Goal: Task Accomplishment & Management: Complete application form

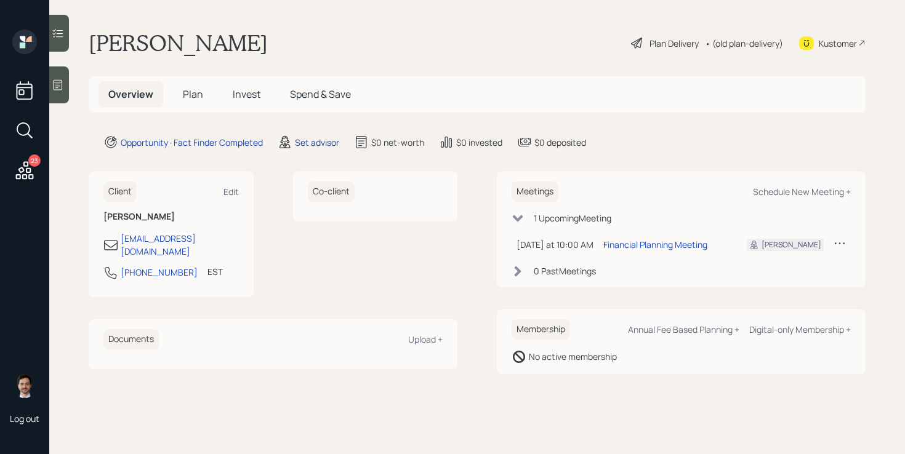
click at [307, 142] on div "Set advisor" at bounding box center [317, 142] width 44 height 13
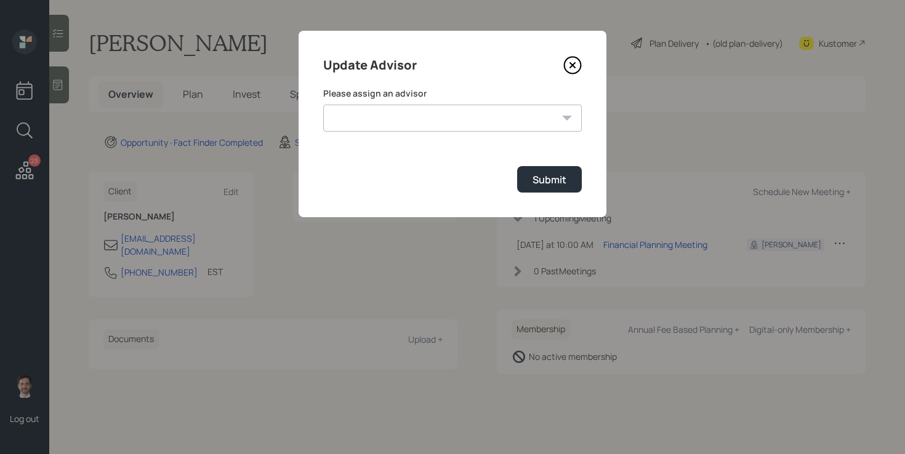
click at [406, 116] on select "[PERSON_NAME] [PERSON_NAME] End [PERSON_NAME] [PERSON_NAME] [PERSON_NAME] [PERS…" at bounding box center [452, 118] width 259 height 27
select select "ef6b64e1-8f62-4a74-b865-a7df4b35b836"
click at [550, 177] on div "Submit" at bounding box center [550, 180] width 34 height 14
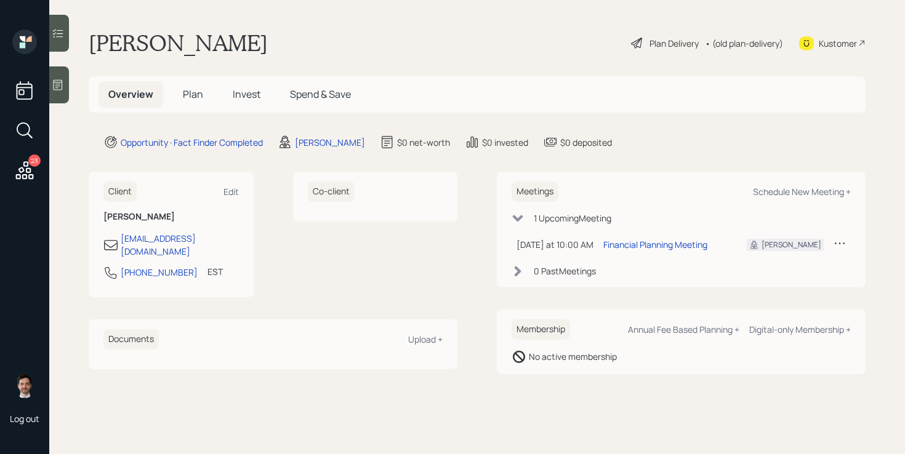
click at [188, 99] on span "Plan" at bounding box center [193, 94] width 20 height 14
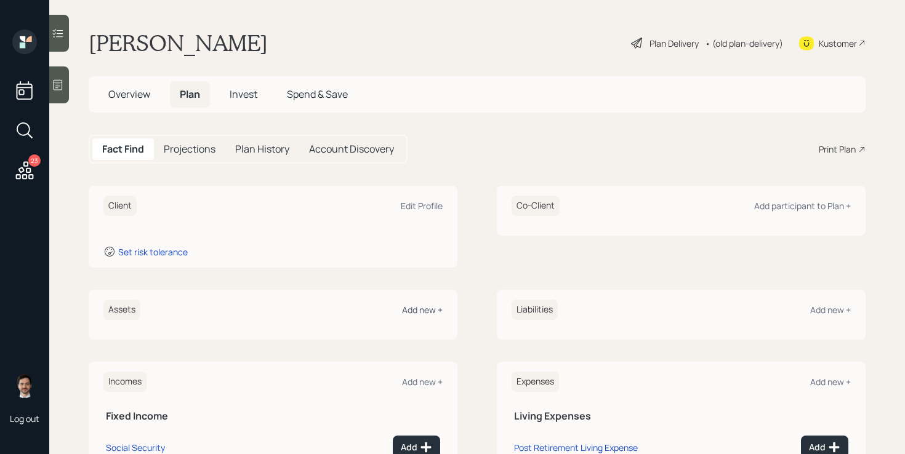
click at [434, 309] on div "Add new +" at bounding box center [422, 310] width 41 height 12
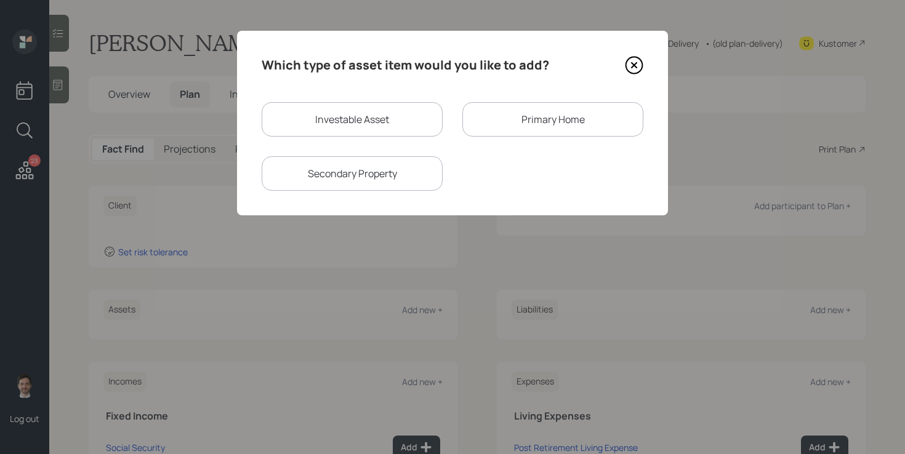
click at [369, 108] on div "Investable Asset" at bounding box center [352, 119] width 181 height 34
select select "taxable"
select select "balanced"
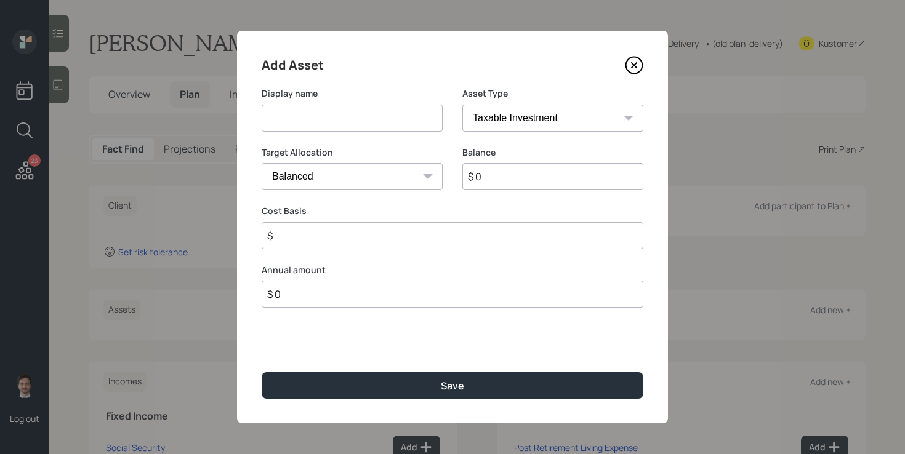
click at [369, 112] on input at bounding box center [352, 118] width 181 height 27
type input "Metlife Lump Sum"
type input "$ 60,000"
click at [262, 373] on button "Save" at bounding box center [453, 386] width 382 height 26
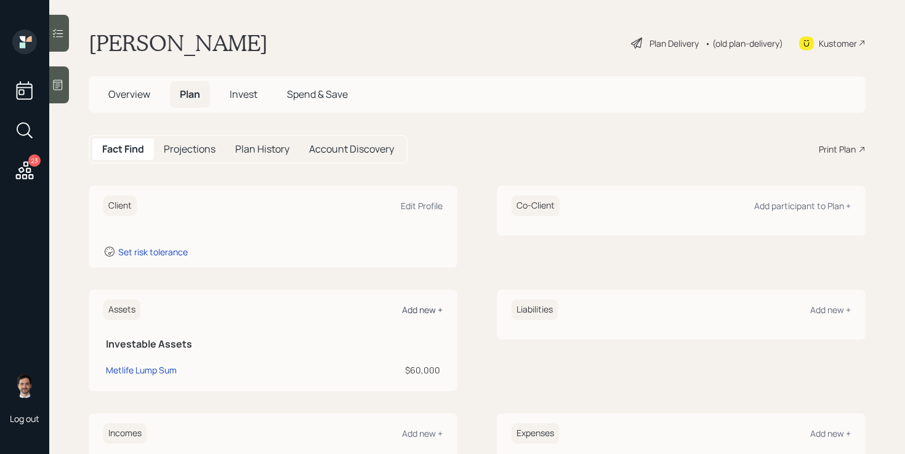
click at [416, 309] on div "Add new +" at bounding box center [422, 310] width 41 height 12
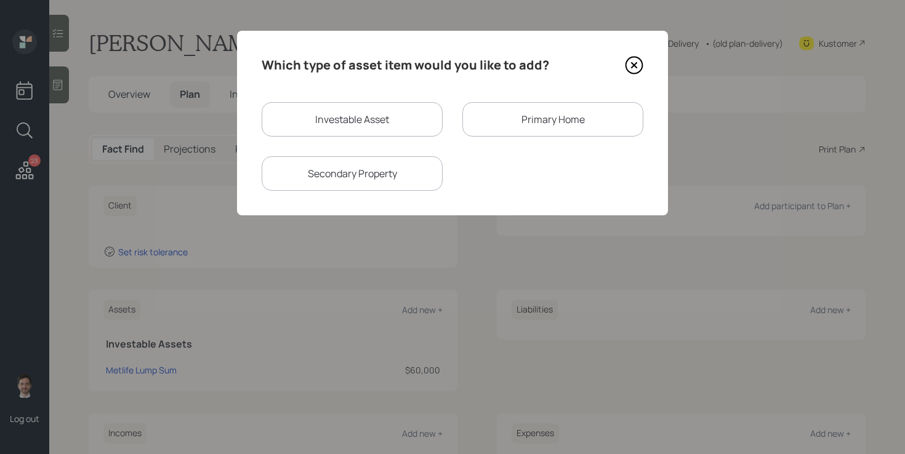
click at [375, 127] on div "Investable Asset" at bounding box center [352, 119] width 181 height 34
select select "taxable"
select select "balanced"
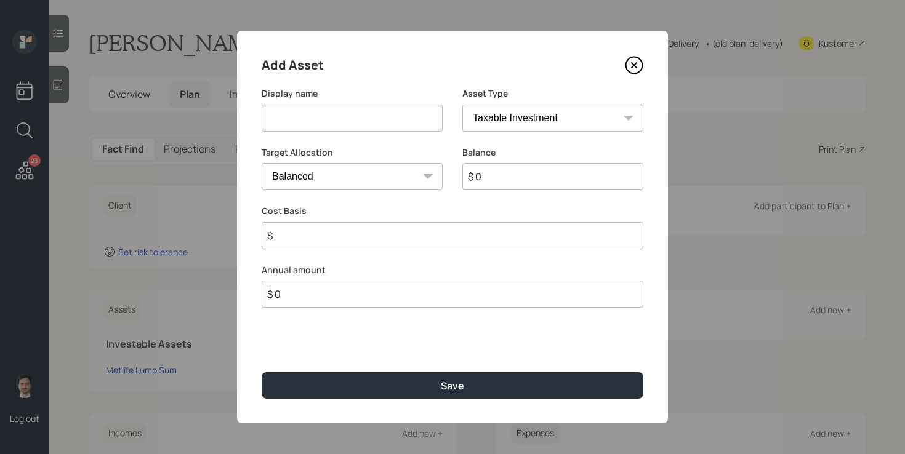
click at [372, 127] on input at bounding box center [352, 118] width 181 height 27
type input "Former 401k"
select select "ira"
type input "$"
type input "$ 26,000"
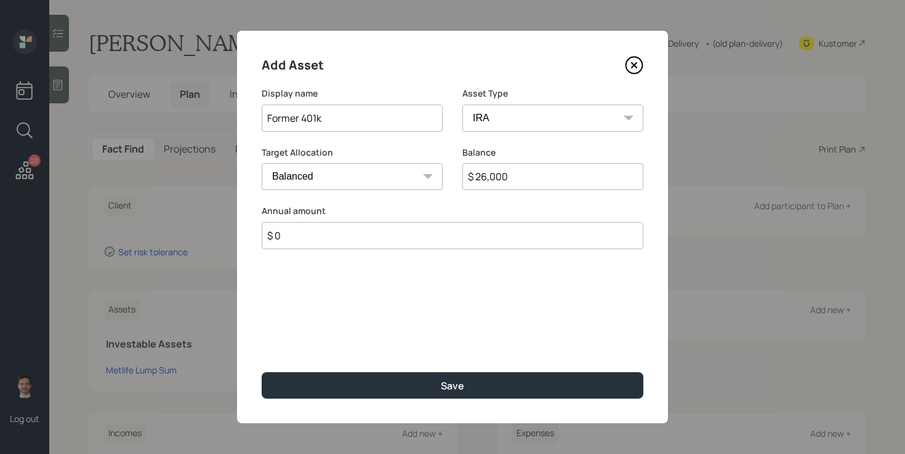
type input "$ 0"
click at [262, 373] on button "Save" at bounding box center [453, 386] width 382 height 26
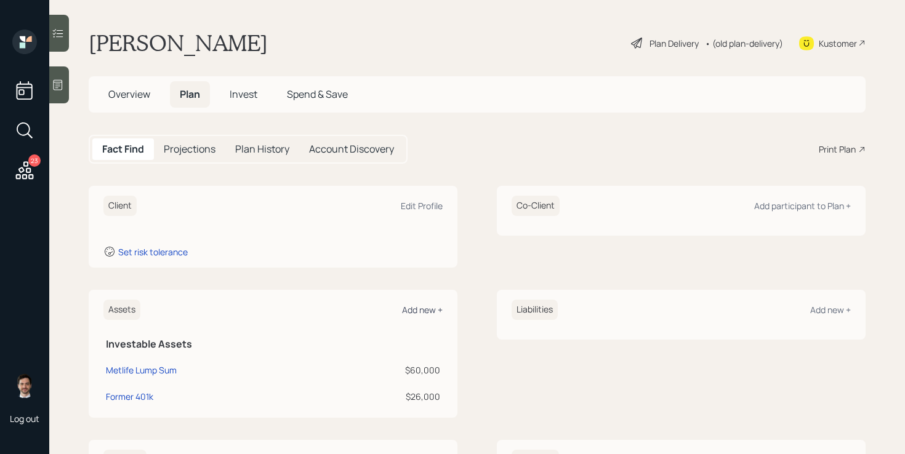
click at [426, 312] on div "Add new +" at bounding box center [422, 310] width 41 height 12
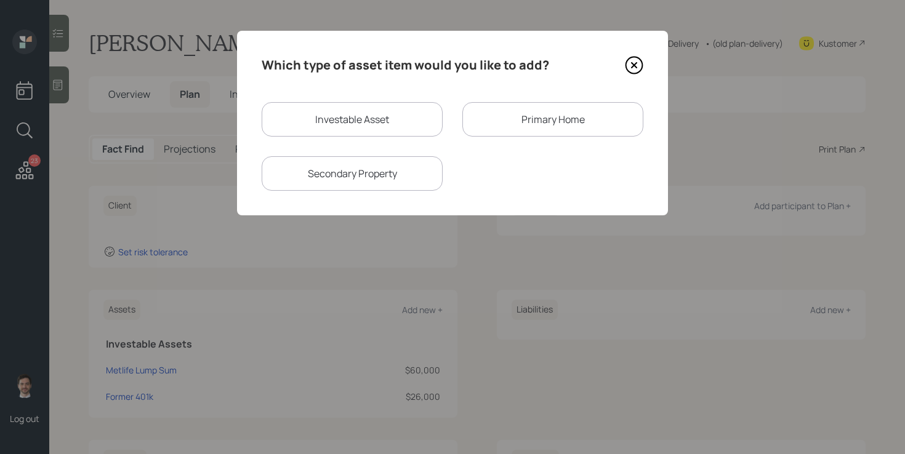
click at [416, 105] on div "Investable Asset" at bounding box center [352, 119] width 181 height 34
select select "taxable"
select select "balanced"
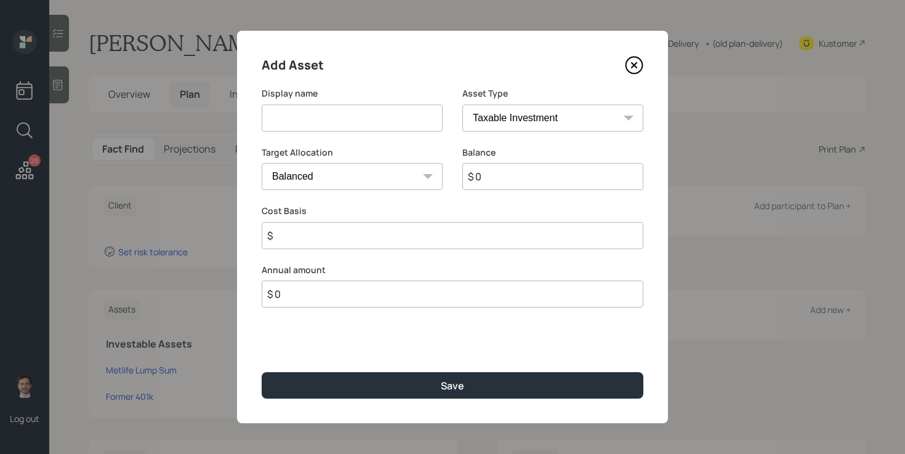
click at [371, 116] on input at bounding box center [352, 118] width 181 height 27
type input "Savings & Investment Plan"
select select "ira"
type input "$"
type input "$ 150,000"
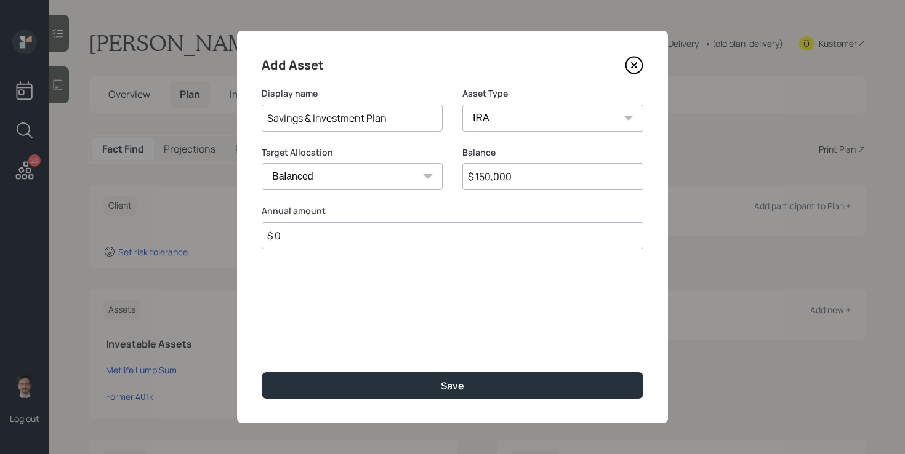
type input "$ 0"
click at [262, 373] on button "Save" at bounding box center [453, 386] width 382 height 26
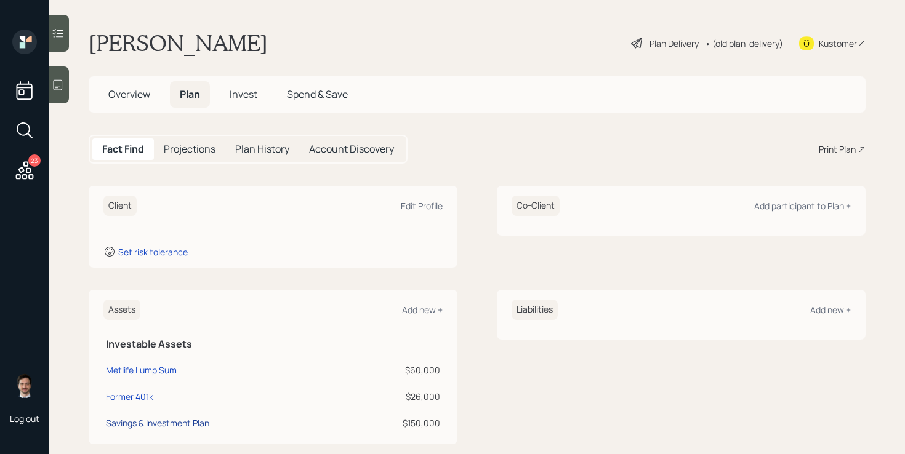
click at [150, 424] on div "Savings & Investment Plan" at bounding box center [157, 423] width 103 height 13
select select "ira"
select select "balanced"
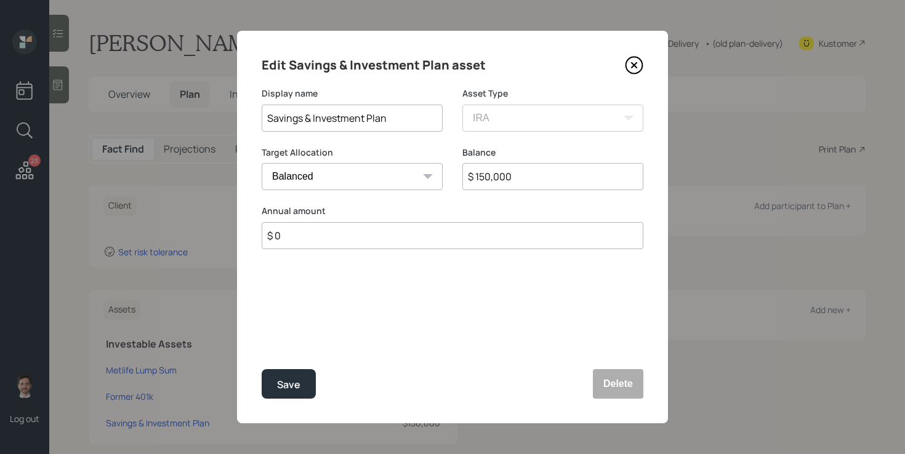
click at [397, 109] on input "Savings & Investment Plan" at bounding box center [352, 118] width 181 height 27
click at [398, 111] on input "Savings & Investment Plan" at bounding box center [352, 118] width 181 height 27
type input "Savings & Investment Plan?"
click at [262, 369] on button "Save" at bounding box center [289, 384] width 54 height 30
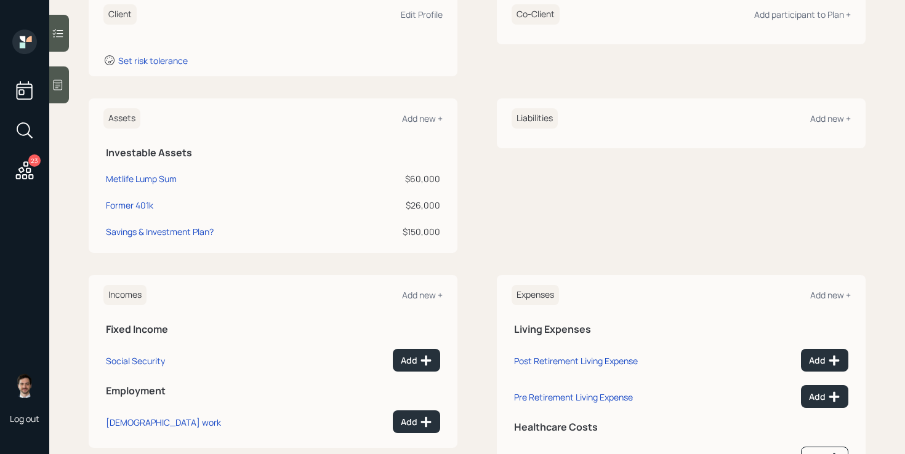
scroll to position [251, 0]
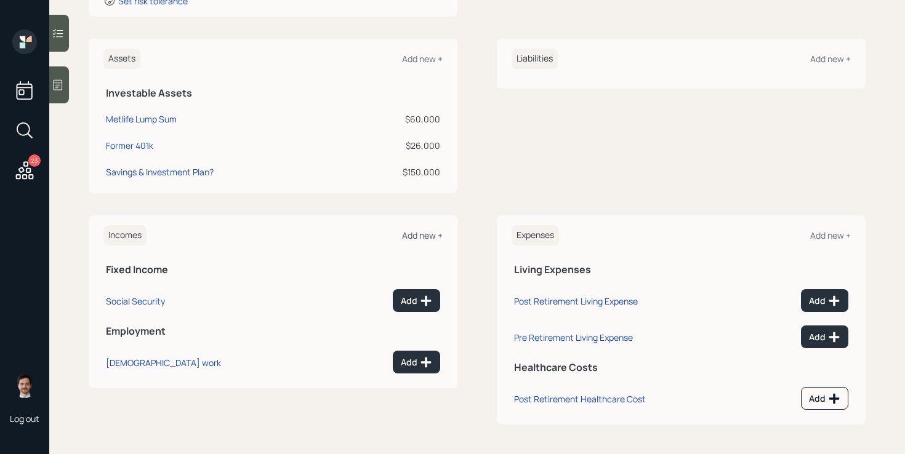
click at [430, 235] on div "Add new +" at bounding box center [422, 236] width 41 height 12
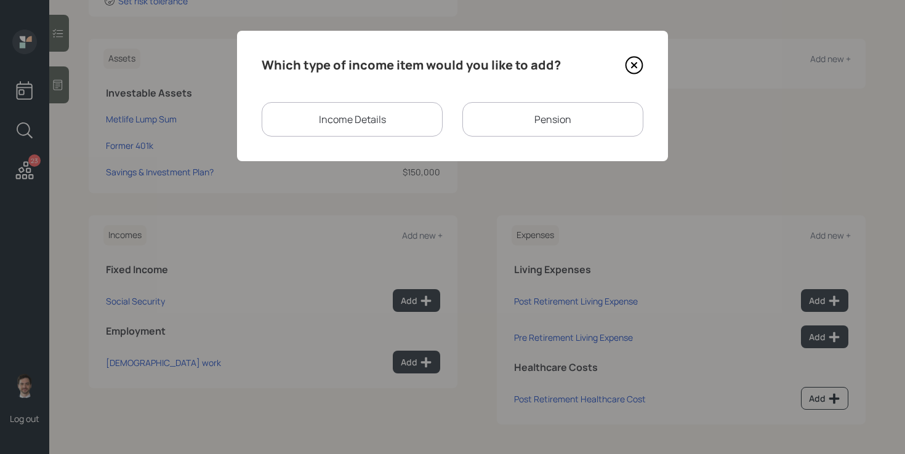
click at [539, 118] on div "Pension" at bounding box center [552, 119] width 181 height 34
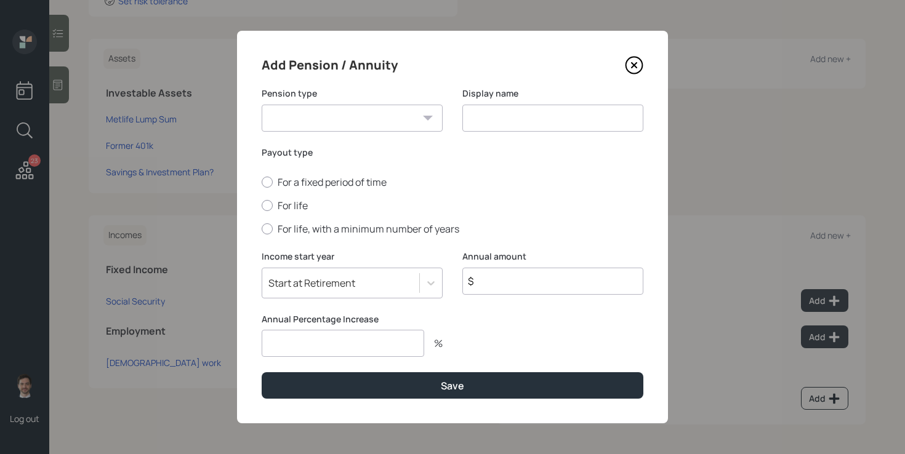
click at [417, 115] on select "Pension Annuity" at bounding box center [352, 118] width 181 height 27
select select "pension"
click at [509, 118] on input at bounding box center [552, 118] width 181 height 27
type input "Police Pension"
click at [298, 206] on label "For life" at bounding box center [453, 206] width 382 height 14
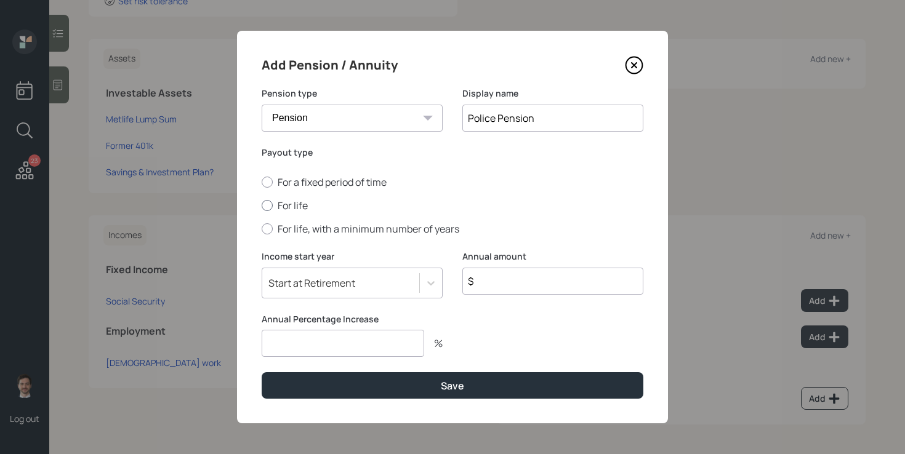
click at [262, 206] on input "For life" at bounding box center [261, 206] width 1 height 1
radio input "true"
click at [494, 273] on input "$" at bounding box center [552, 281] width 181 height 27
type input "$ 60,000"
type input "0"
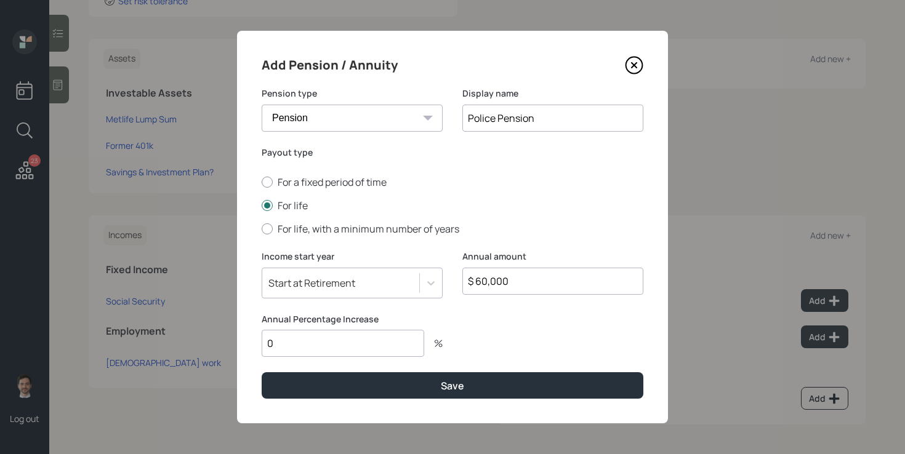
click at [262, 373] on button "Save" at bounding box center [453, 386] width 382 height 26
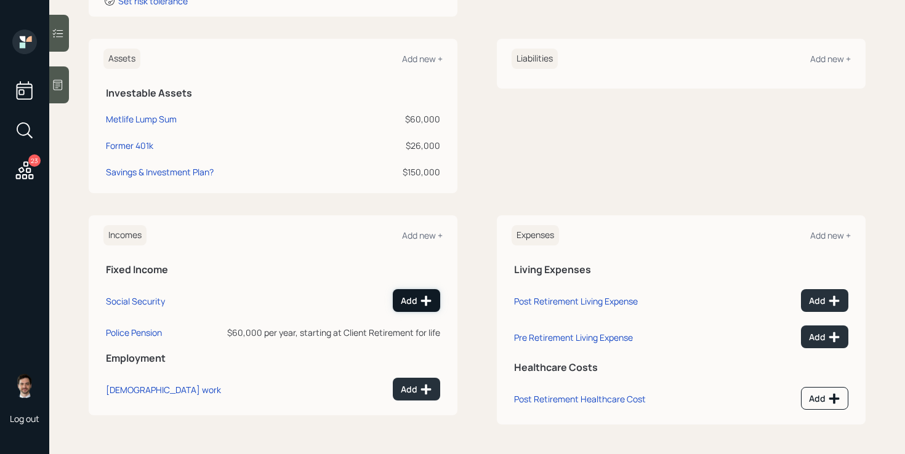
click at [419, 299] on div "Add" at bounding box center [416, 301] width 31 height 12
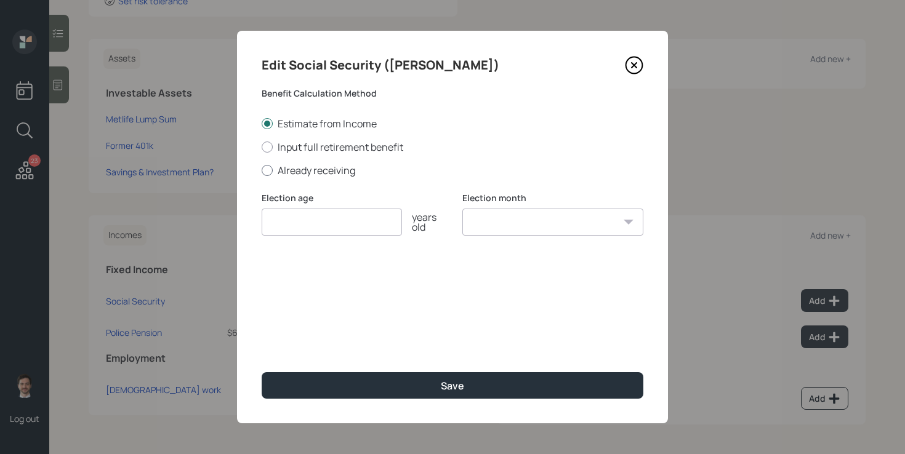
click at [326, 171] on label "Already receiving" at bounding box center [453, 171] width 382 height 14
click at [262, 171] on input "Already receiving" at bounding box center [261, 170] width 1 height 1
radio input "true"
click at [309, 214] on input "number" at bounding box center [332, 222] width 140 height 27
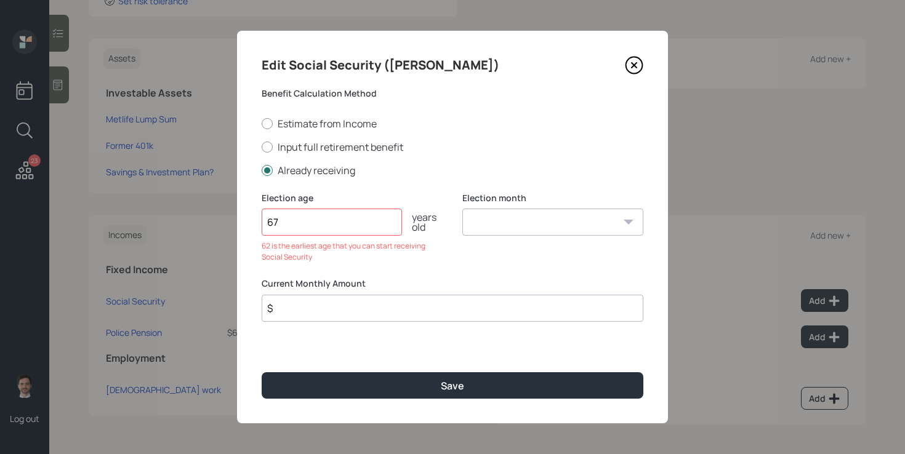
type input "67"
type input "$ 2,500"
click at [262, 373] on button "Save" at bounding box center [453, 386] width 382 height 26
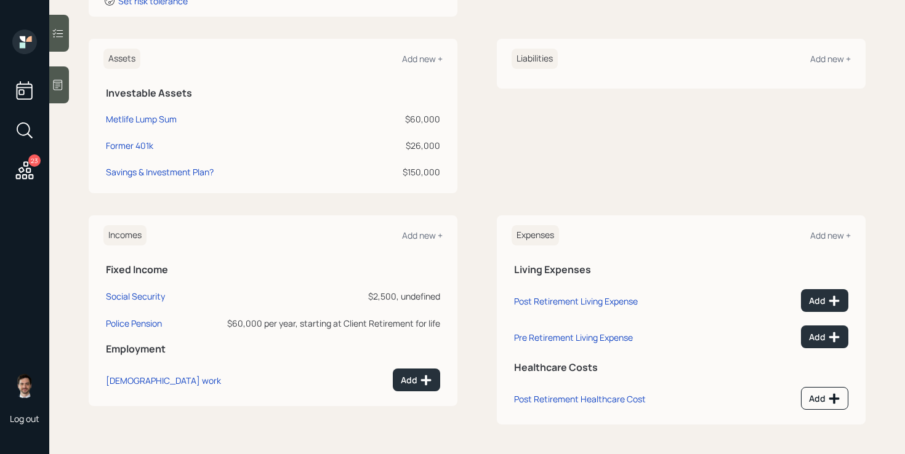
click at [476, 118] on div "Assets Add new + Investable Assets Metlife Lump Sum $60,000 Former 401k $26,000…" at bounding box center [477, 116] width 777 height 155
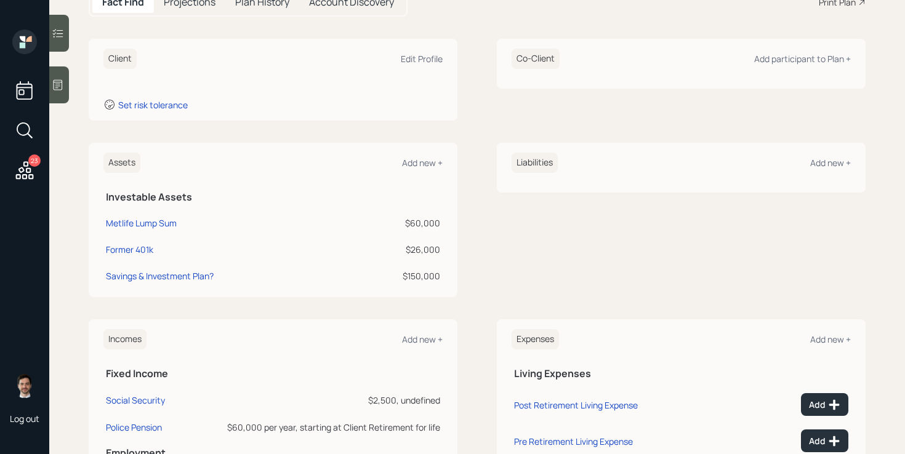
scroll to position [148, 0]
